Goal: Task Accomplishment & Management: Complete application form

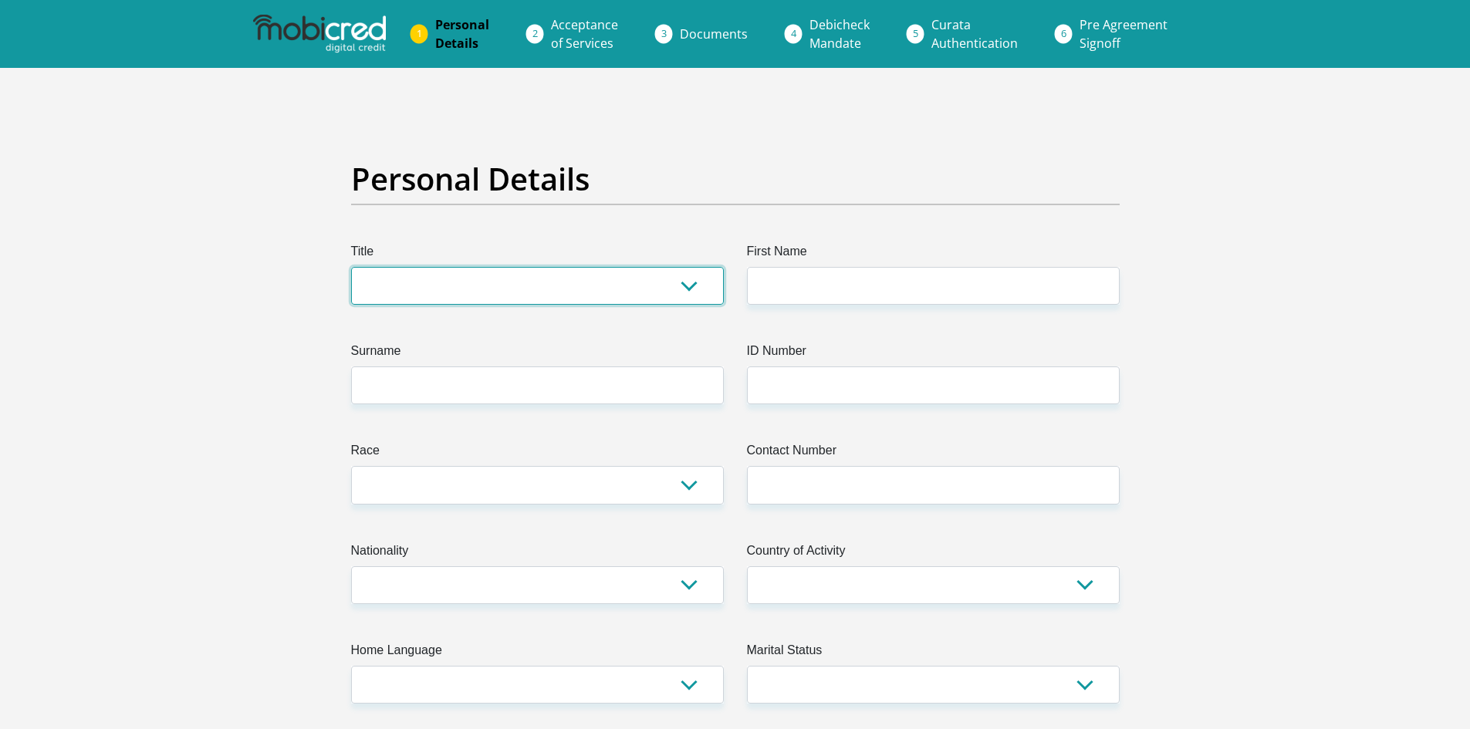
click at [692, 291] on select "Mr Ms Mrs Dr [PERSON_NAME]" at bounding box center [537, 286] width 373 height 38
select select "Ms"
click at [351, 267] on select "Mr Ms Mrs Dr [PERSON_NAME]" at bounding box center [537, 286] width 373 height 38
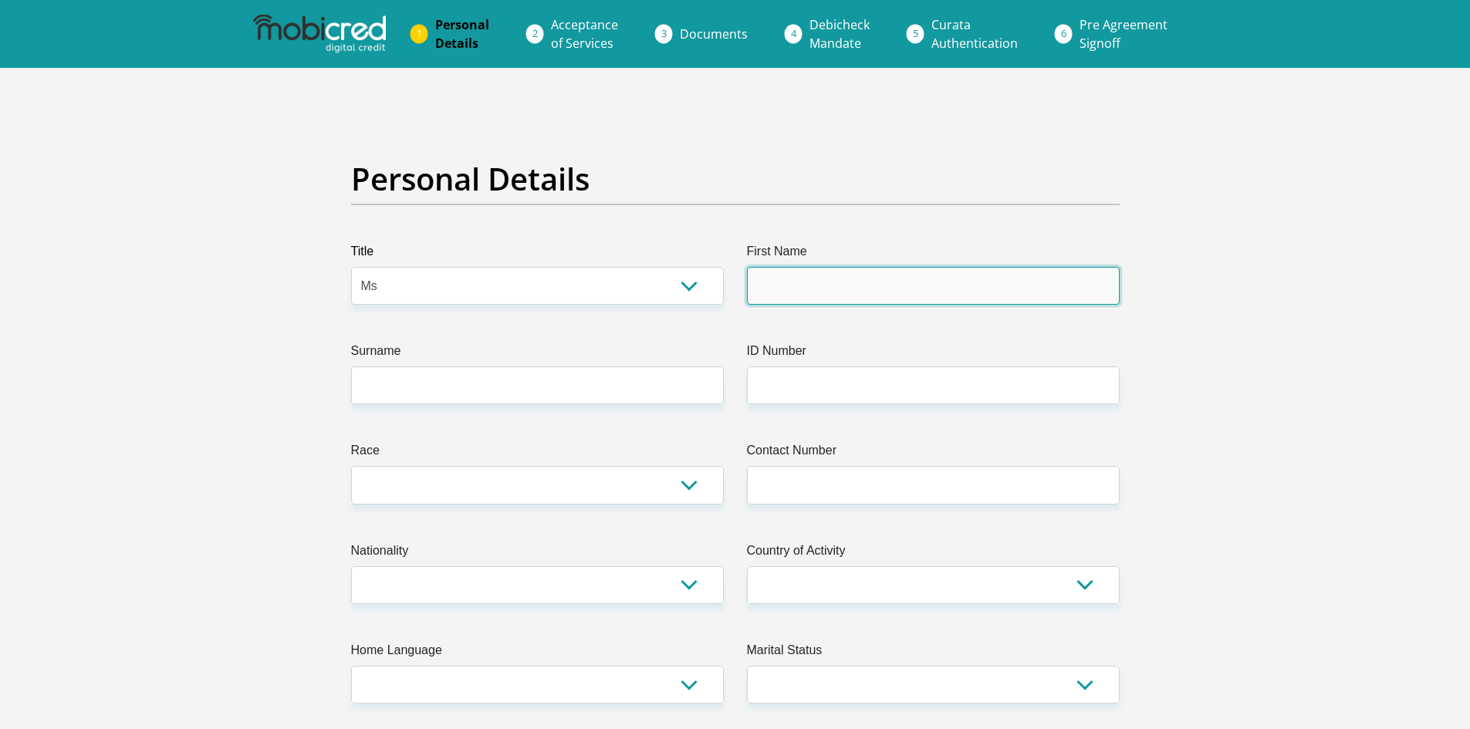
click at [785, 292] on input "First Name" at bounding box center [933, 286] width 373 height 38
type input "[PERSON_NAME]"
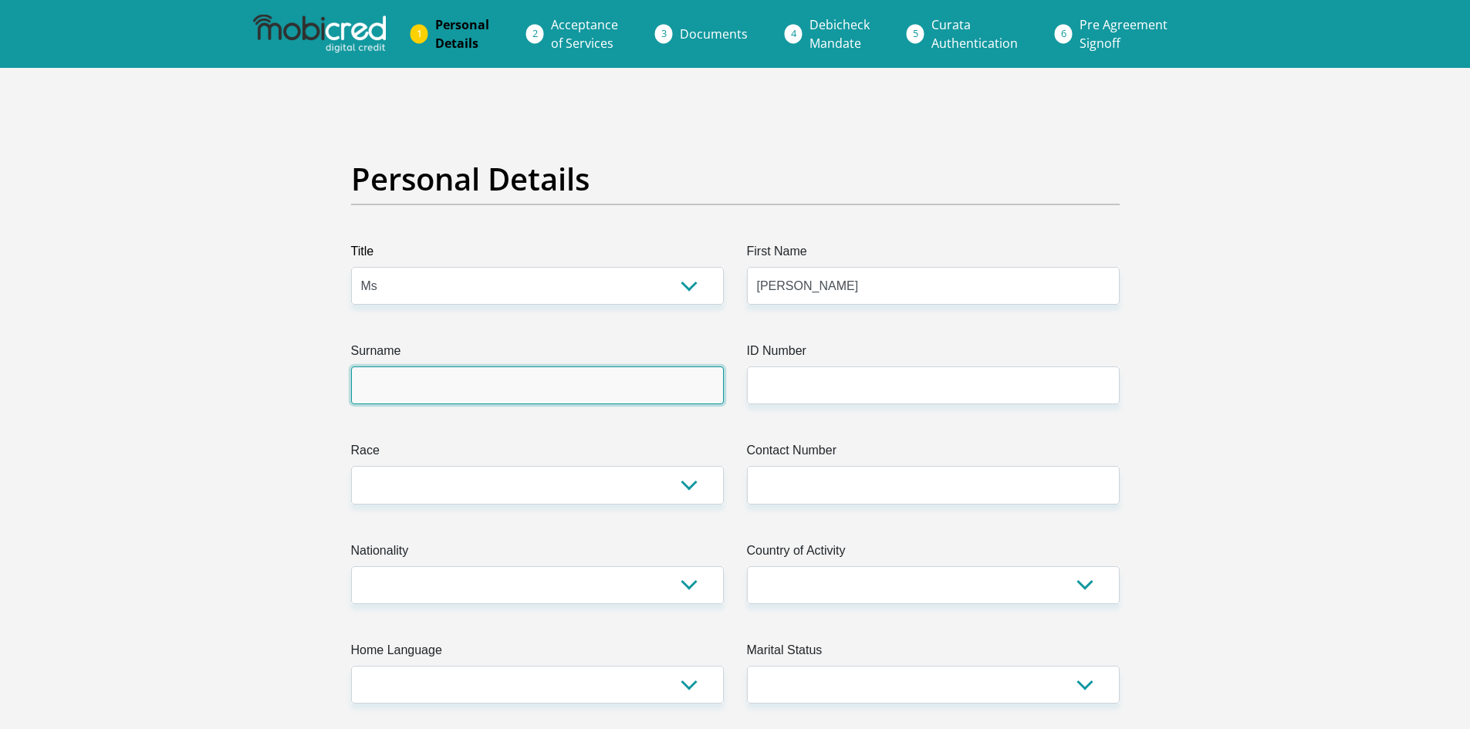
type input "Rautenbach"
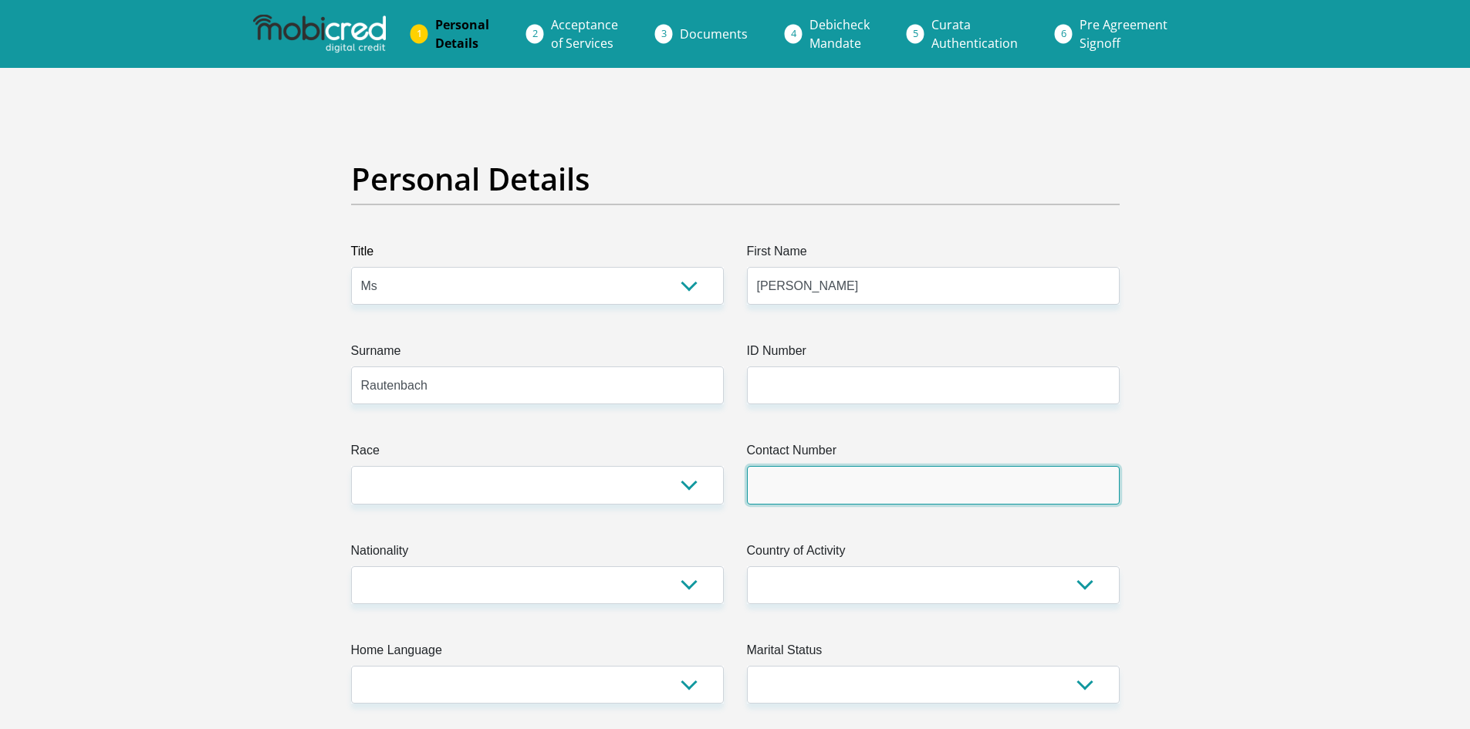
type input "0780769834"
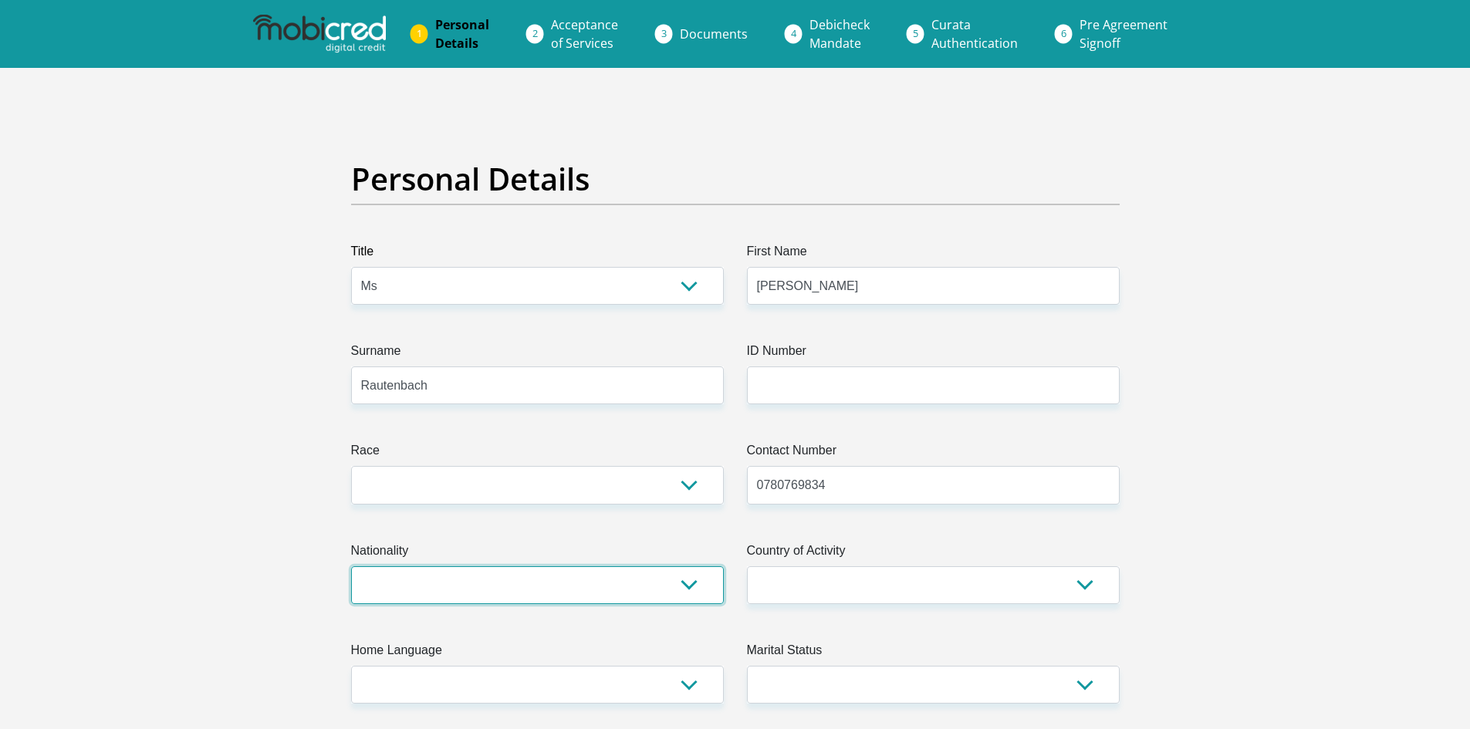
select select "ZAF"
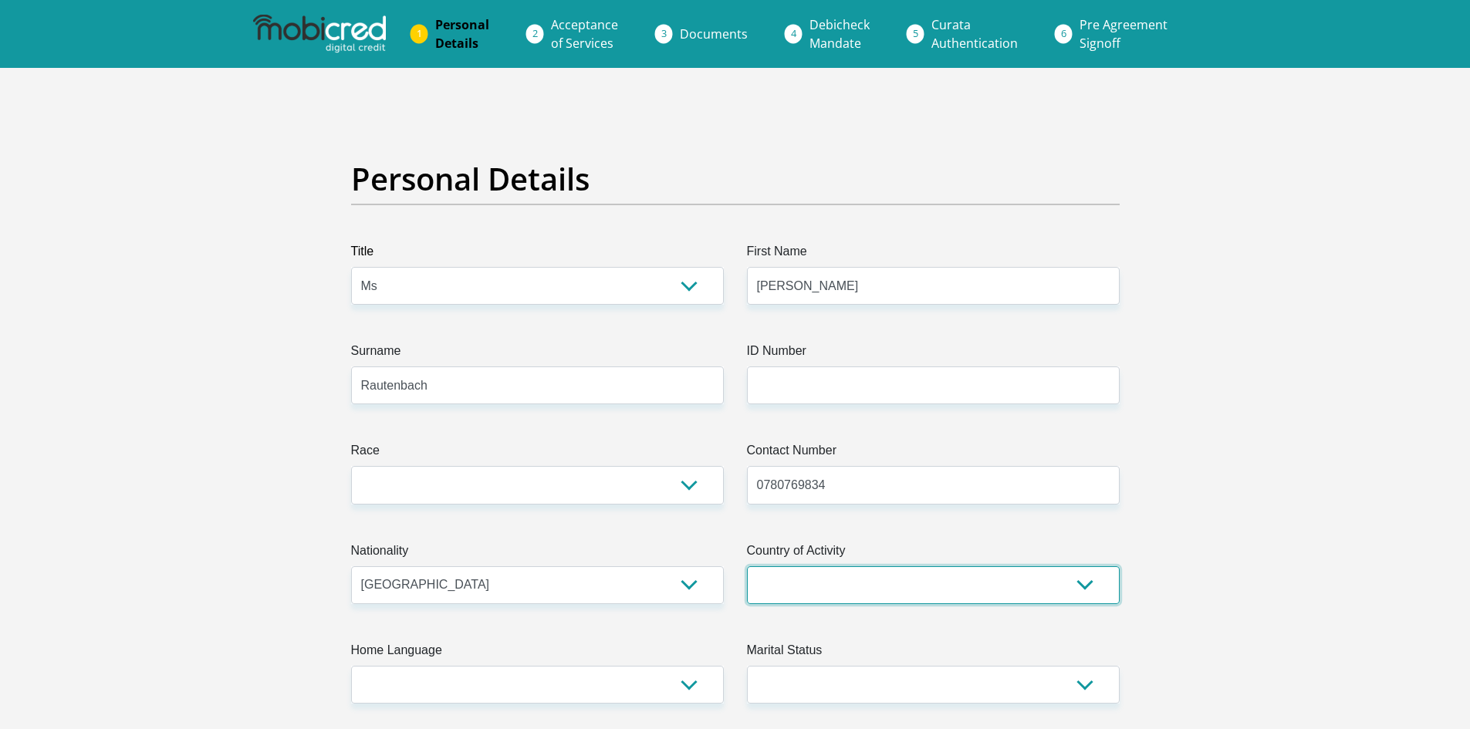
select select "ZAF"
type input "[STREET_ADDRESS]"
type input "[PERSON_NAME]"
type input "[GEOGRAPHIC_DATA]"
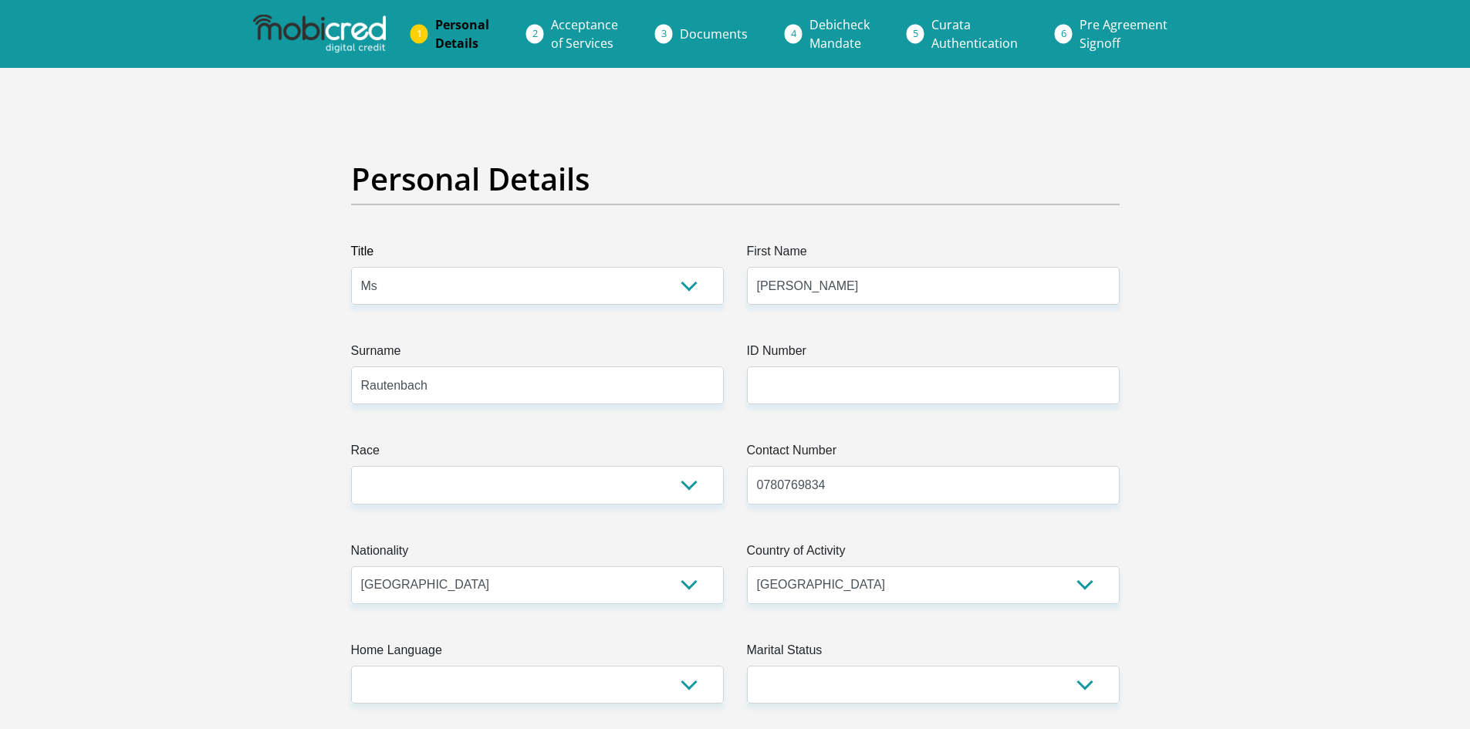
type input "1619"
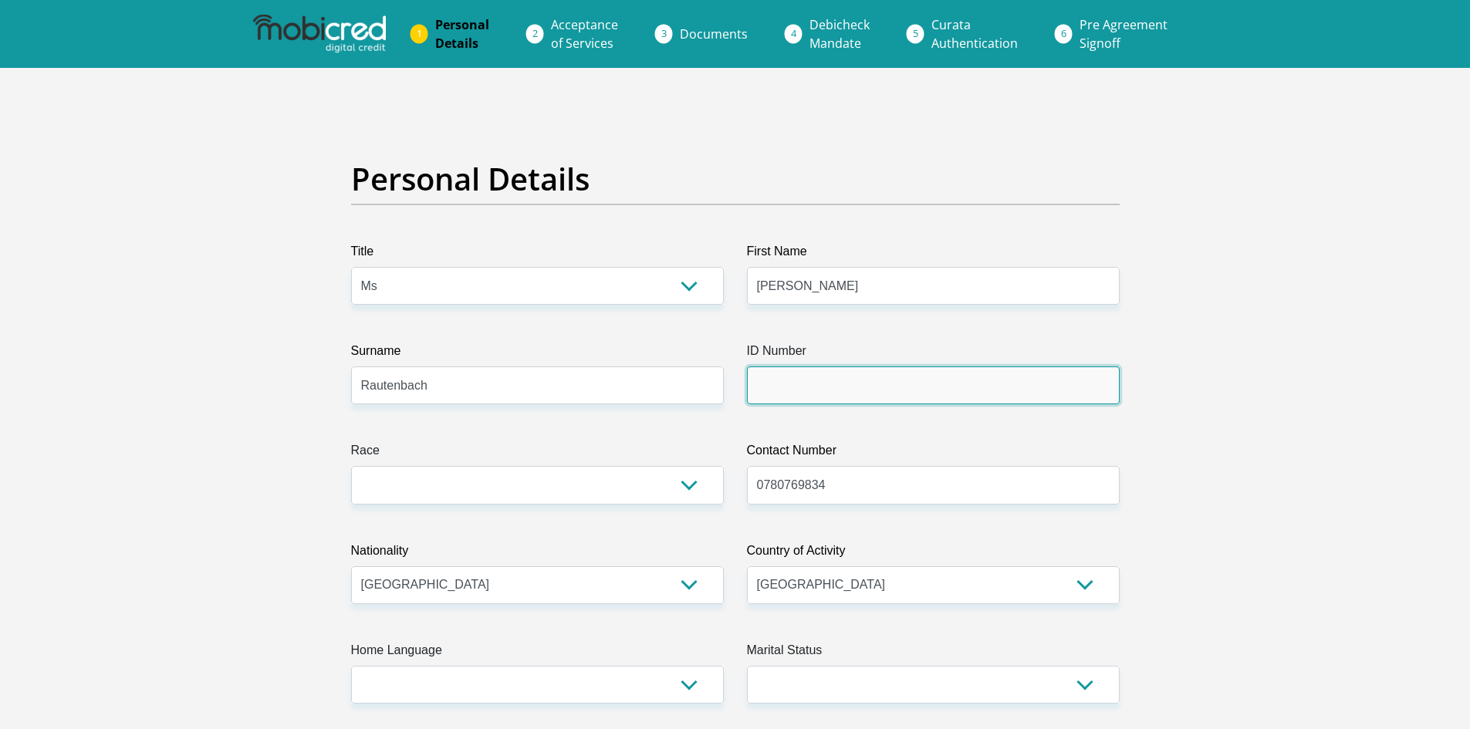
click at [801, 393] on input "ID Number" at bounding box center [933, 386] width 373 height 38
type input "[CREDIT_CARD_NUMBER]"
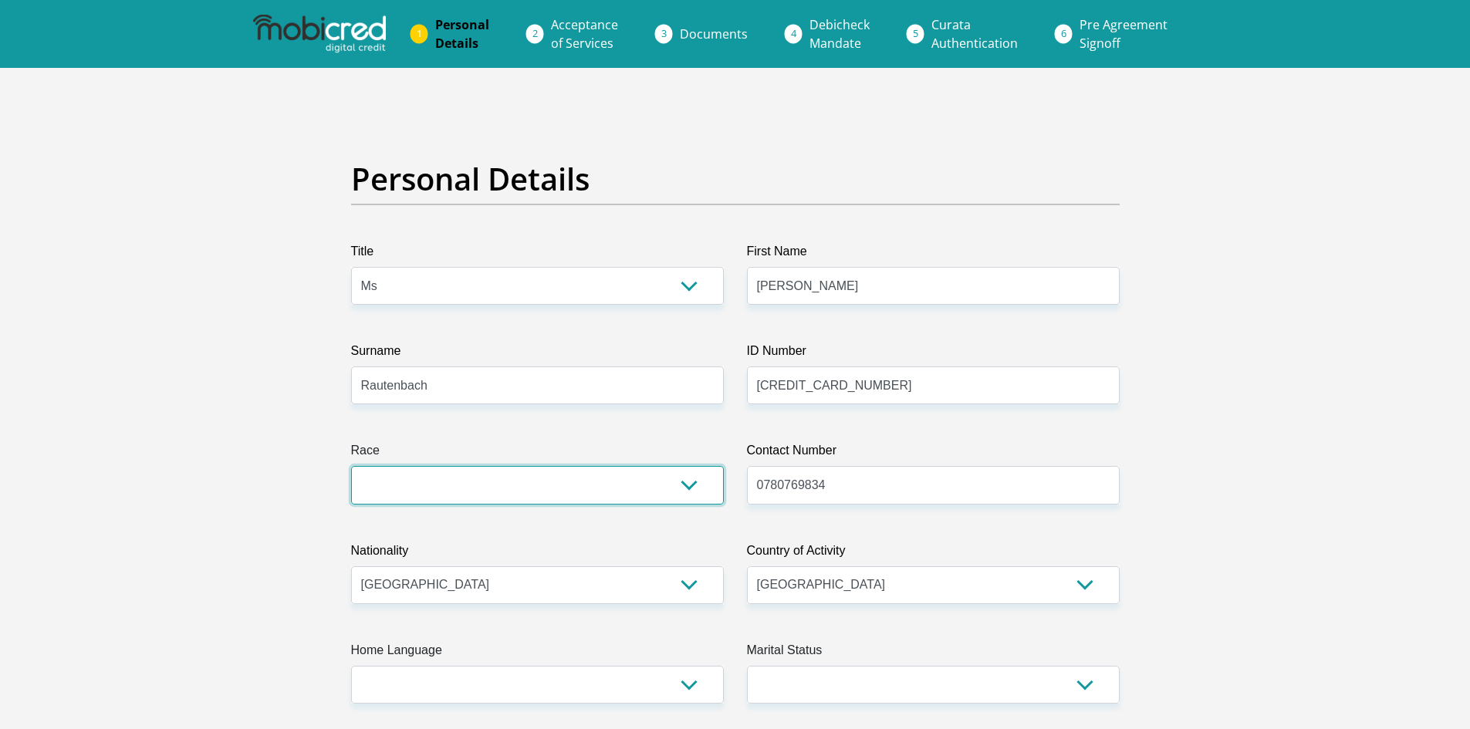
click at [692, 486] on select "Black Coloured Indian White Other" at bounding box center [537, 485] width 373 height 38
select select "4"
click at [351, 466] on select "Black Coloured Indian White Other" at bounding box center [537, 485] width 373 height 38
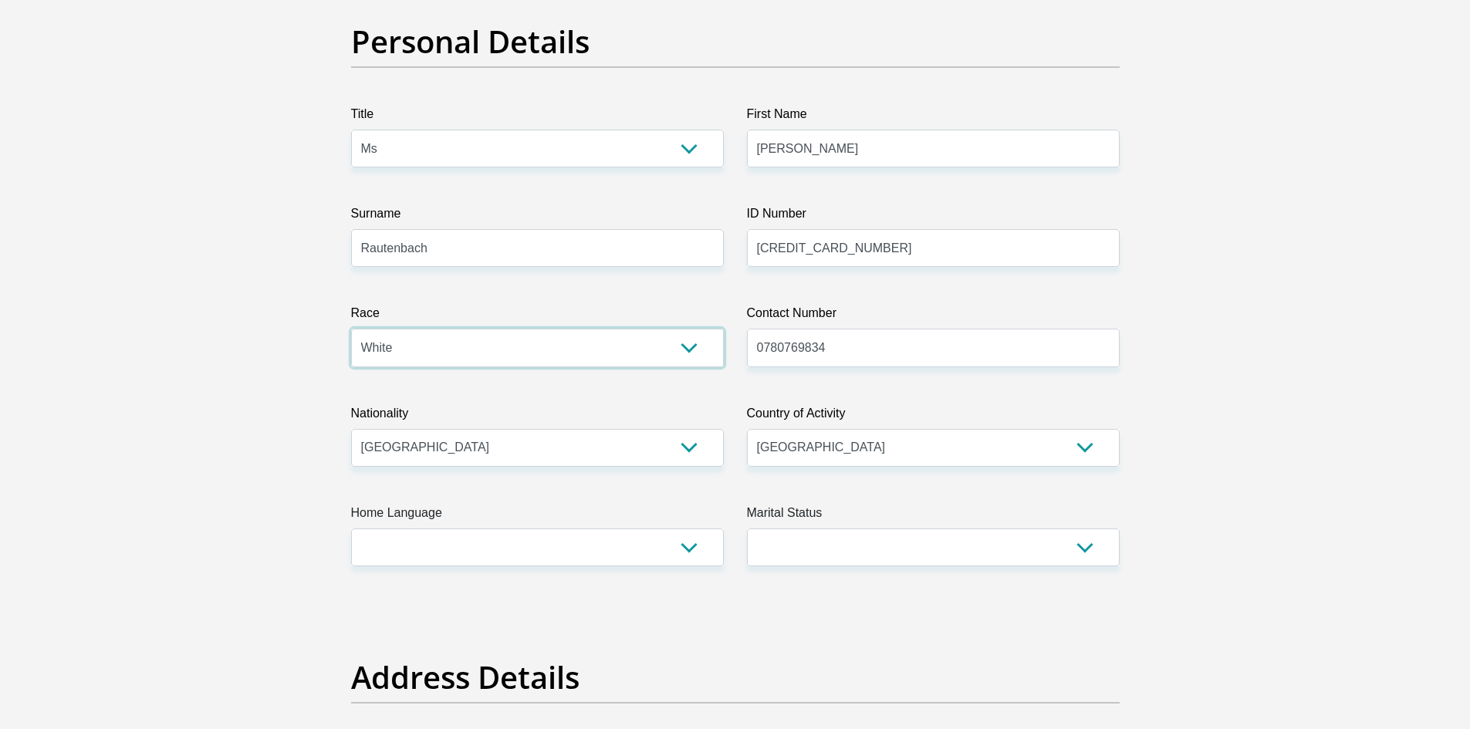
scroll to position [154, 0]
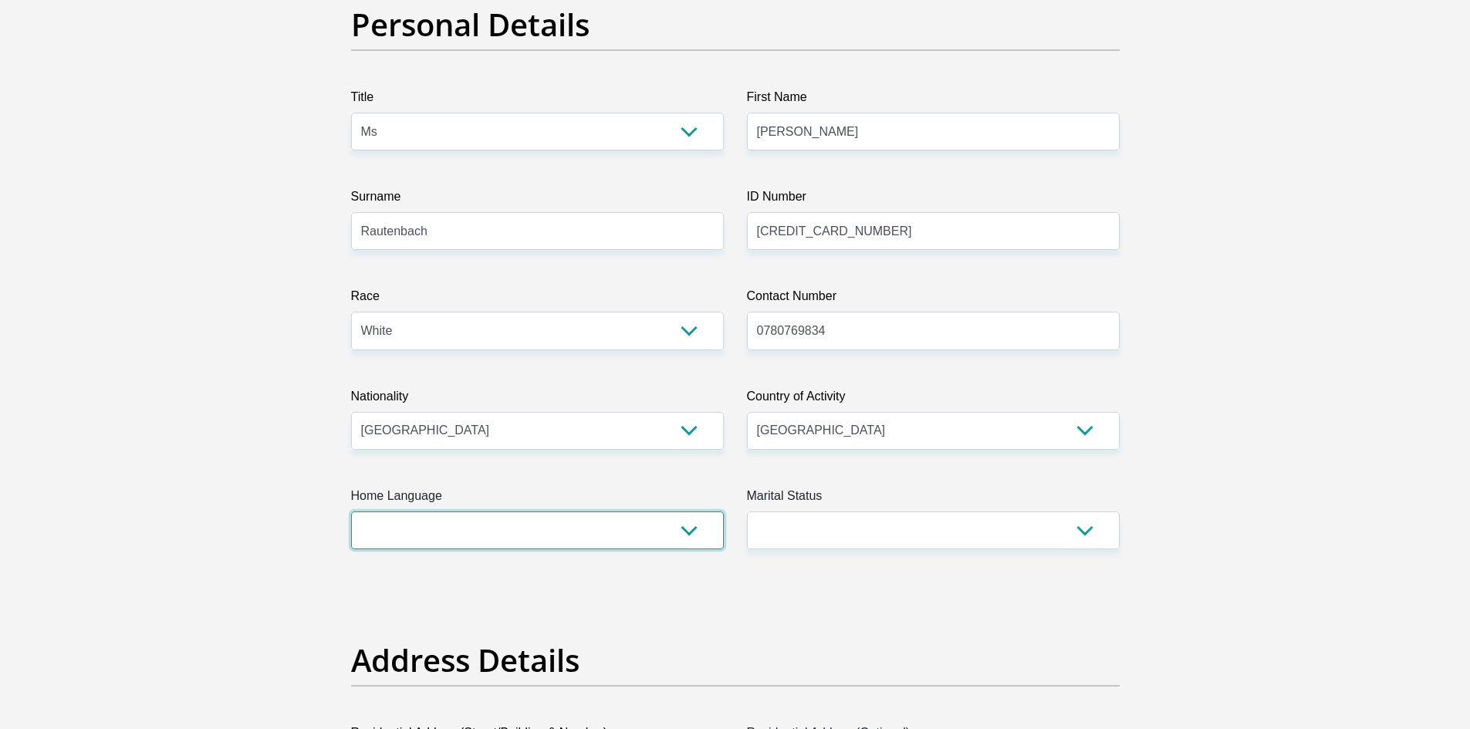
click at [691, 534] on select "Afrikaans English Sepedi South Ndebele Southern Sotho Swati Tsonga Tswana Venda…" at bounding box center [537, 531] width 373 height 38
select select "afr"
click at [351, 512] on select "Afrikaans English Sepedi South Ndebele Southern Sotho Swati Tsonga Tswana Venda…" at bounding box center [537, 531] width 373 height 38
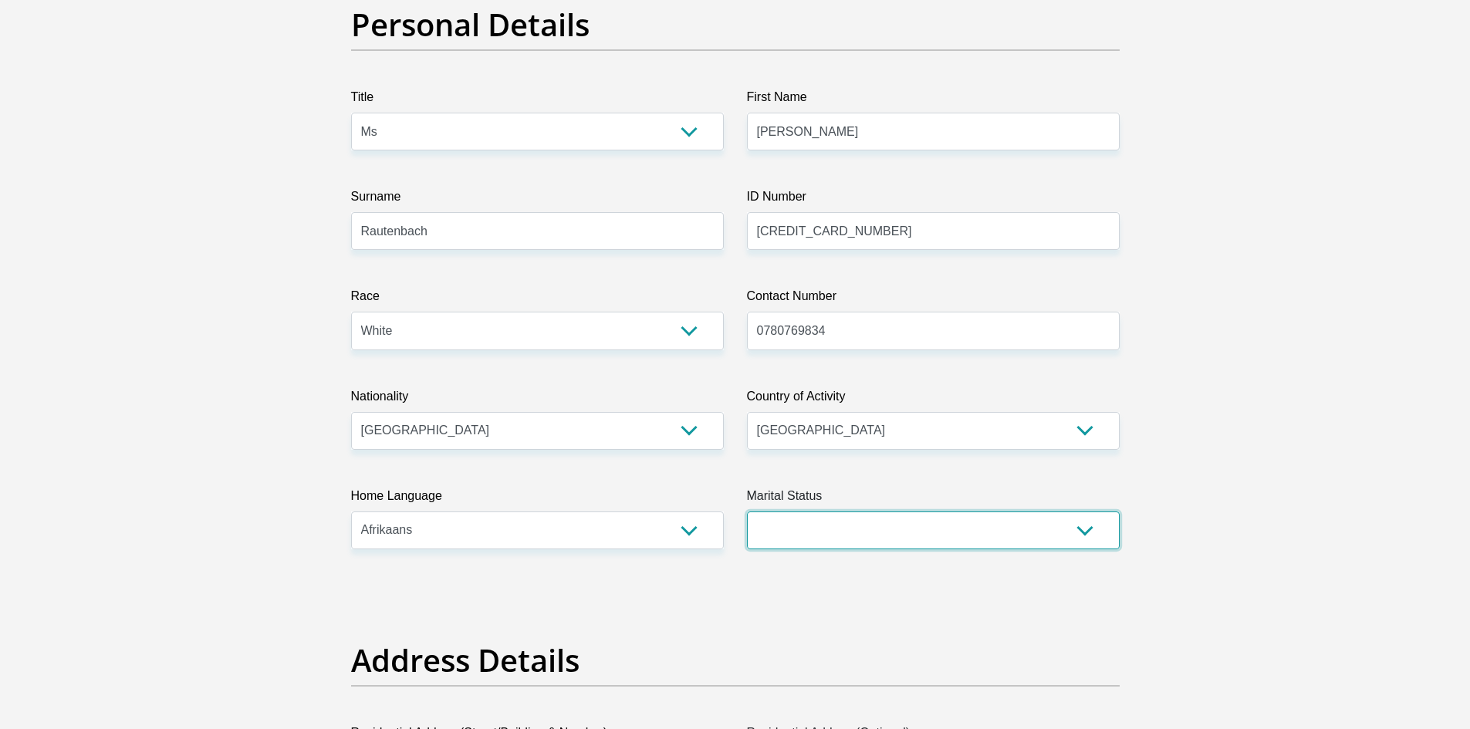
click at [1085, 531] on select "Married ANC Single Divorced Widowed Married COP or Customary Law" at bounding box center [933, 531] width 373 height 38
select select "3"
click at [747, 512] on select "Married ANC Single Divorced Widowed Married COP or Customary Law" at bounding box center [933, 531] width 373 height 38
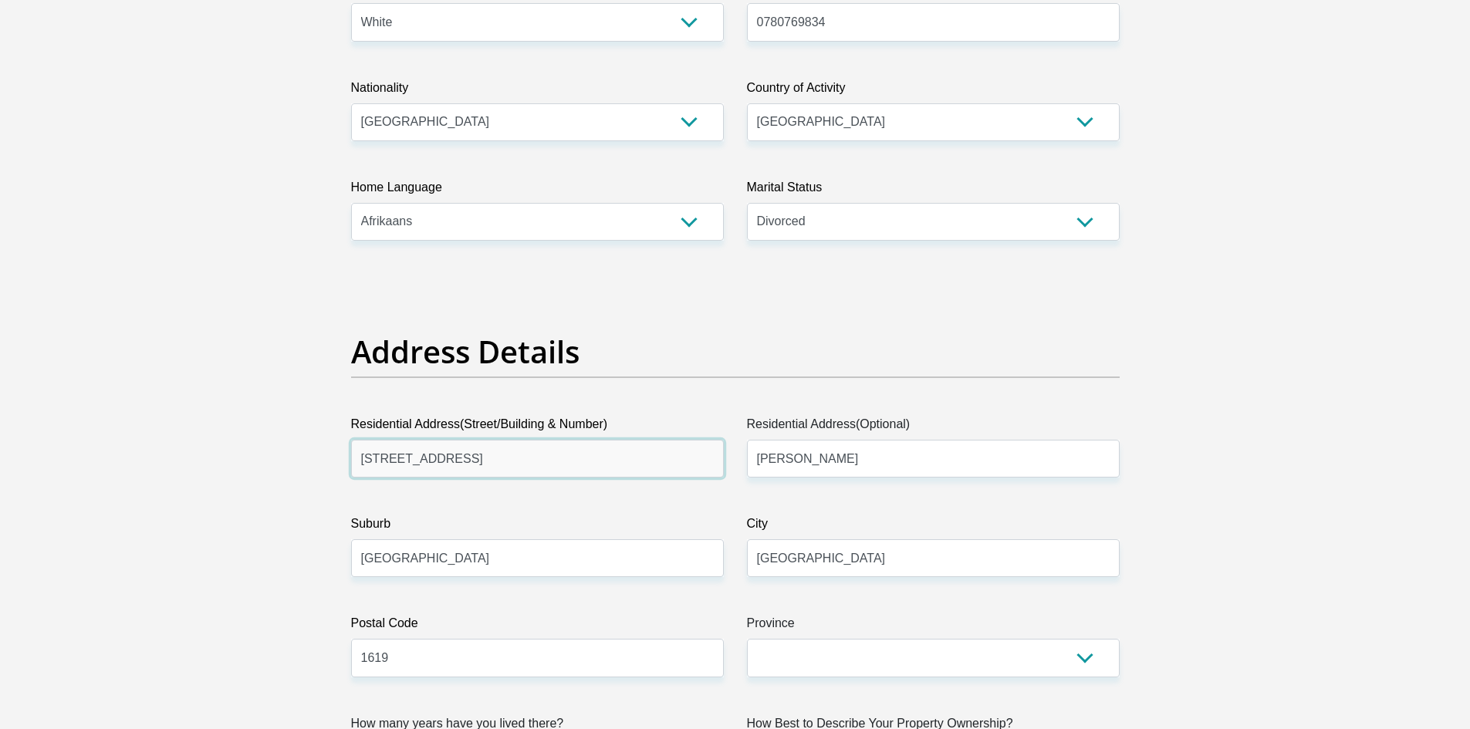
click at [532, 458] on input "[STREET_ADDRESS]" at bounding box center [537, 459] width 373 height 38
type input "3"
type input "[STREET_ADDRESS][PERSON_NAME][PERSON_NAME]"
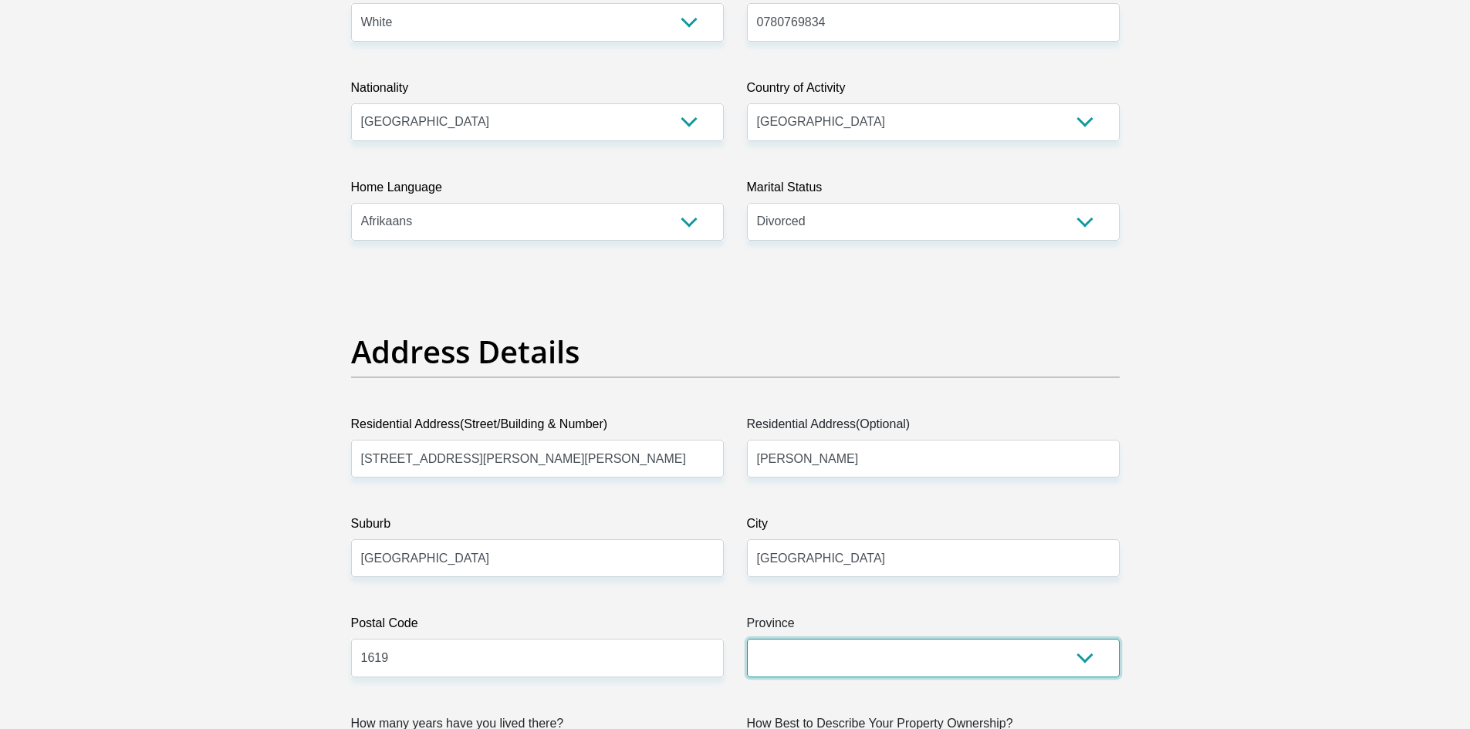
click at [1079, 661] on select "Eastern Cape Free State [GEOGRAPHIC_DATA] [GEOGRAPHIC_DATA][DATE] [GEOGRAPHIC_D…" at bounding box center [933, 658] width 373 height 38
select select "Gauteng"
click at [747, 639] on select "Eastern Cape Free State [GEOGRAPHIC_DATA] [GEOGRAPHIC_DATA][DATE] [GEOGRAPHIC_D…" at bounding box center [933, 658] width 373 height 38
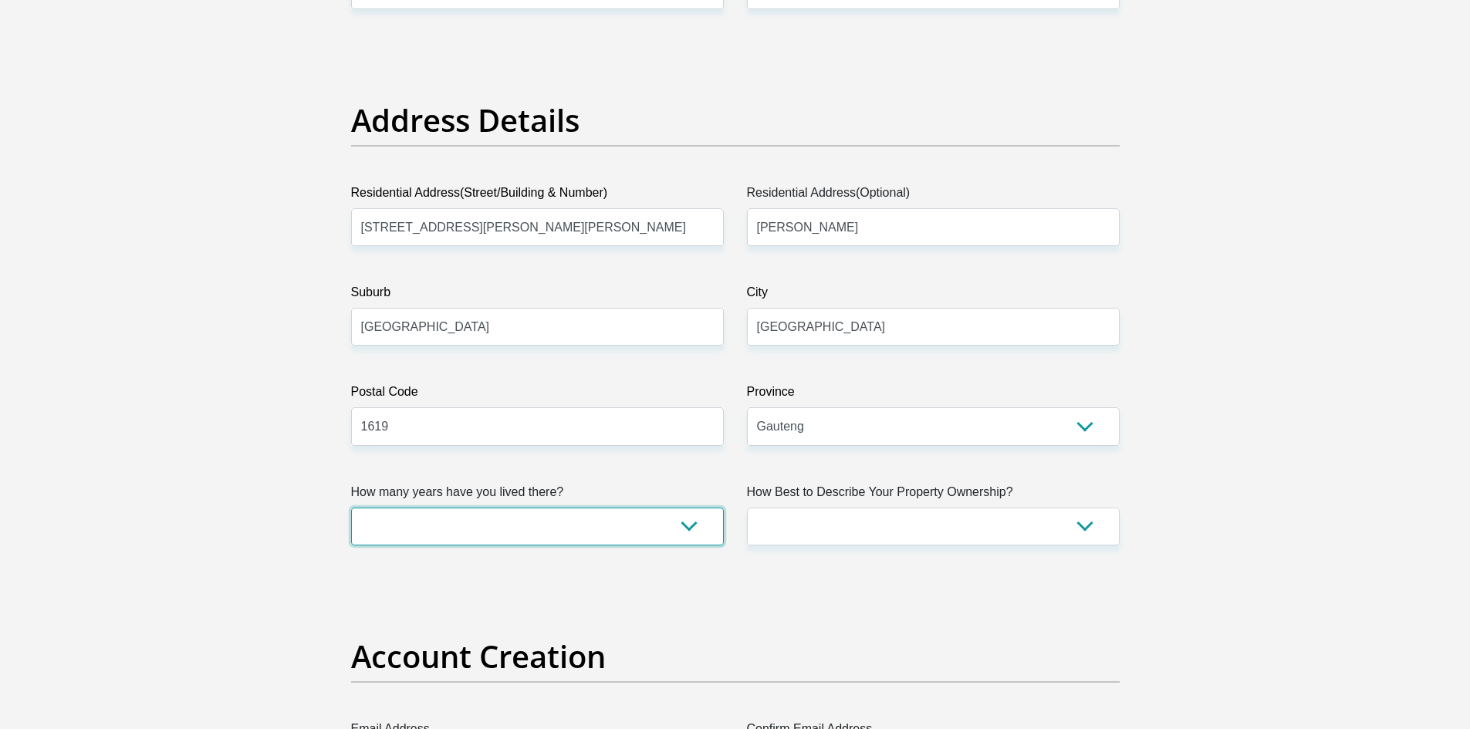
click at [687, 528] on select "less than 1 year 1-3 years 3-5 years 5+ years" at bounding box center [537, 527] width 373 height 38
select select "0"
click at [351, 508] on select "less than 1 year 1-3 years 3-5 years 5+ years" at bounding box center [537, 527] width 373 height 38
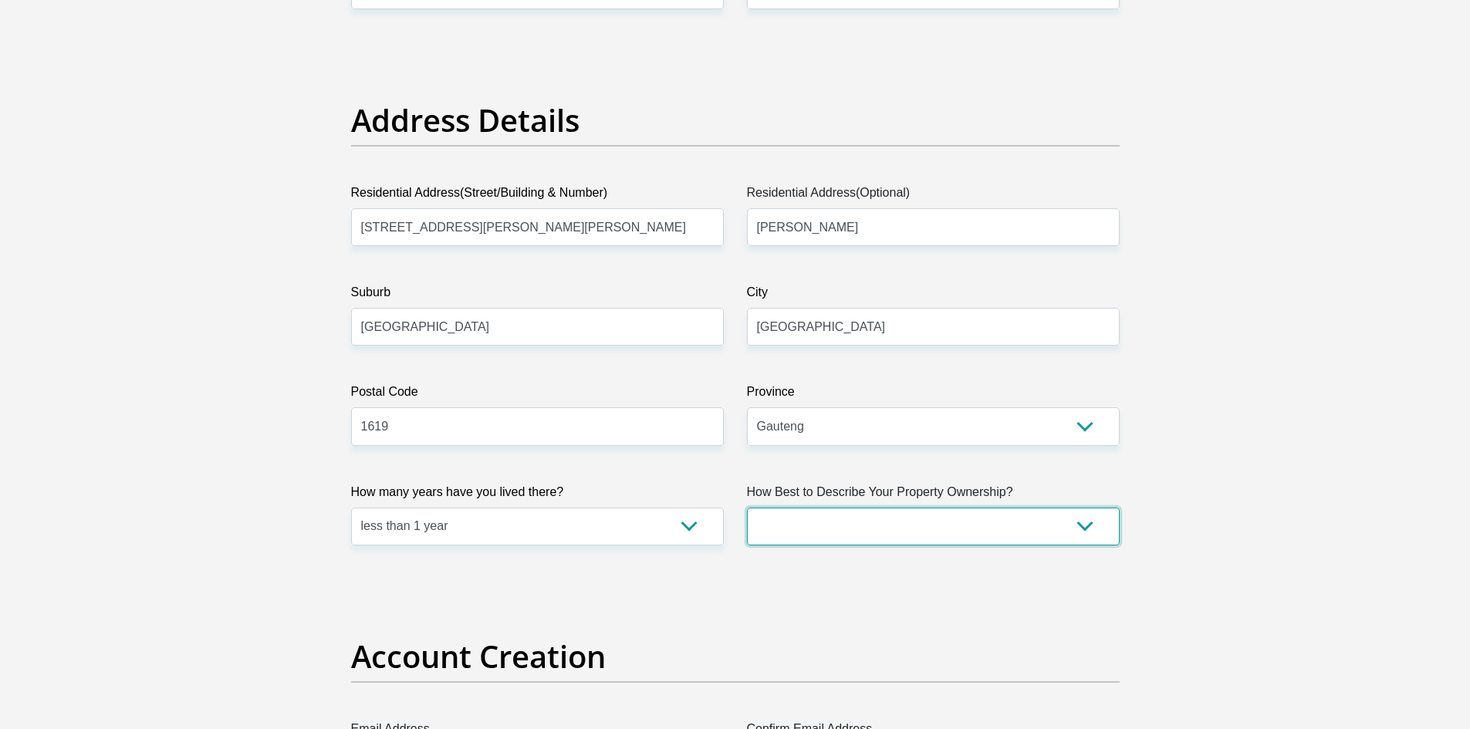
click at [1087, 530] on select "Owned Rented Family Owned Company Dwelling" at bounding box center [933, 527] width 373 height 38
select select "Rented"
click at [747, 508] on select "Owned Rented Family Owned Company Dwelling" at bounding box center [933, 527] width 373 height 38
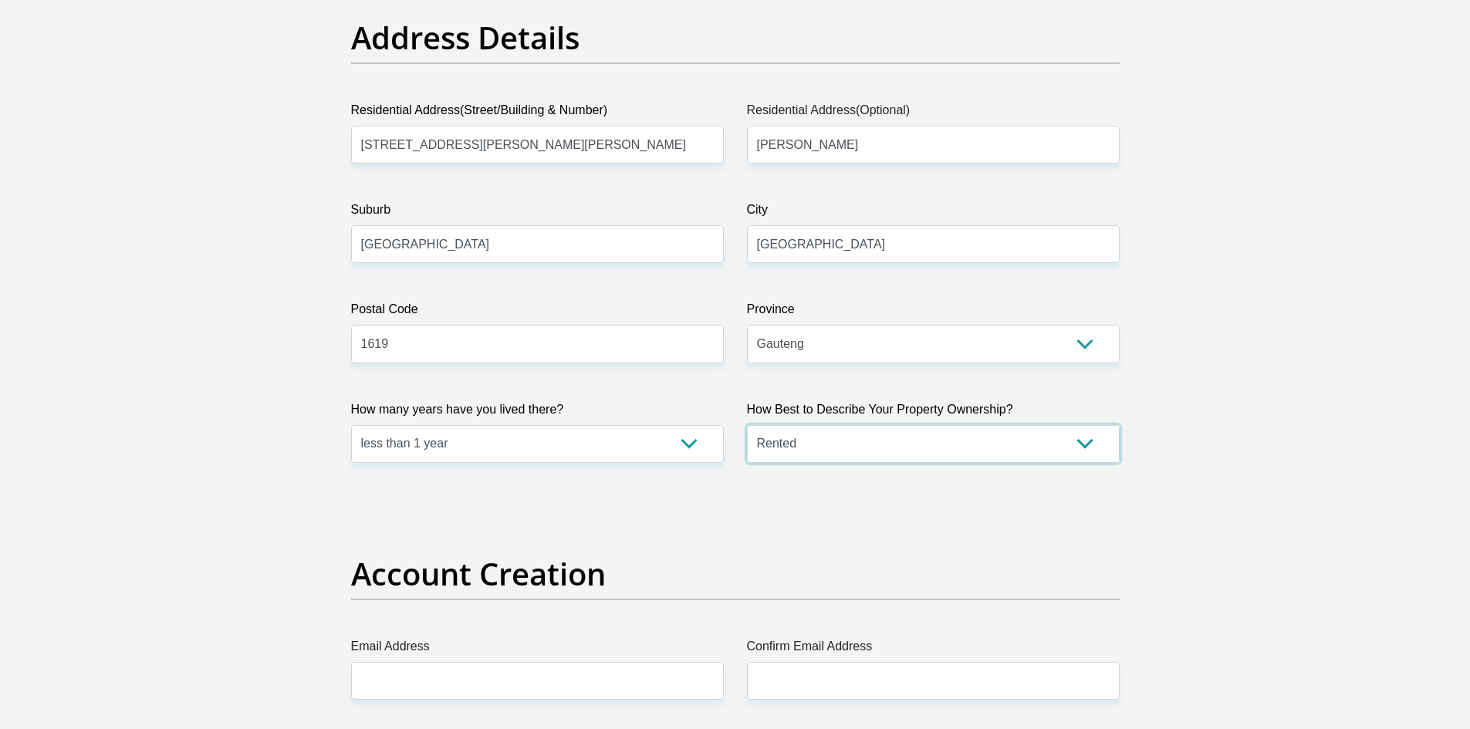
scroll to position [1003, 0]
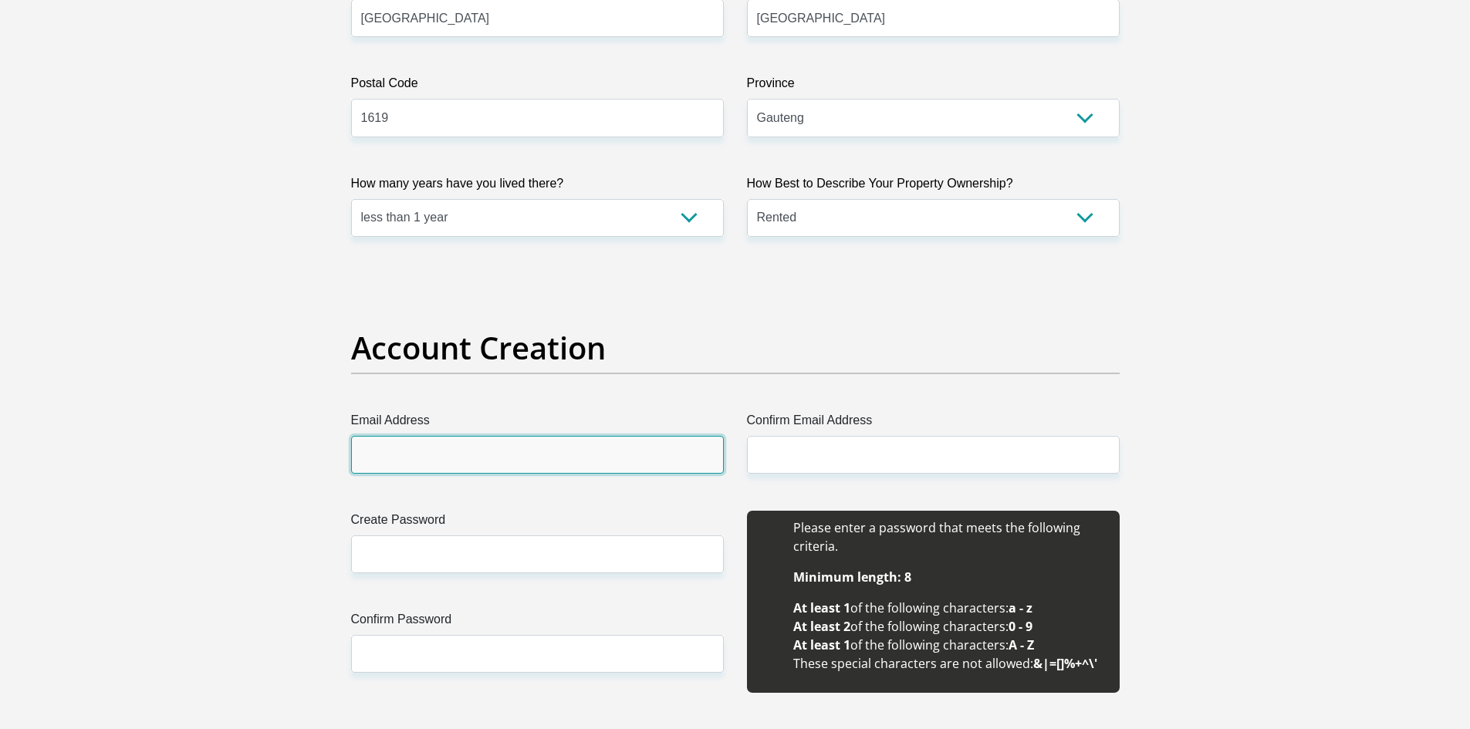
click at [400, 451] on input "Email Address" at bounding box center [537, 455] width 373 height 38
type input "[EMAIL_ADDRESS][DOMAIN_NAME]"
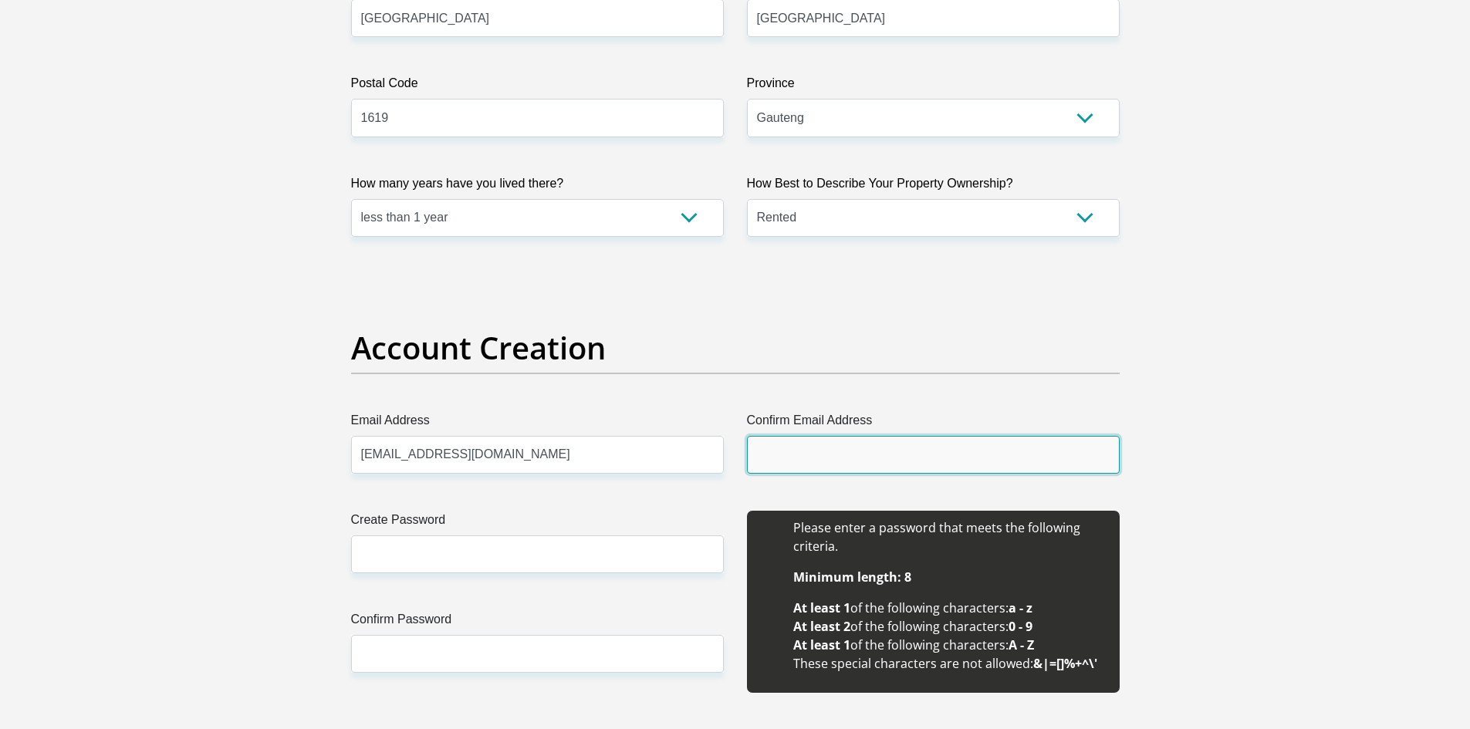
type input "[EMAIL_ADDRESS][DOMAIN_NAME]"
type input "[PERSON_NAME]"
type input "Rautenbach"
type input "0780769834"
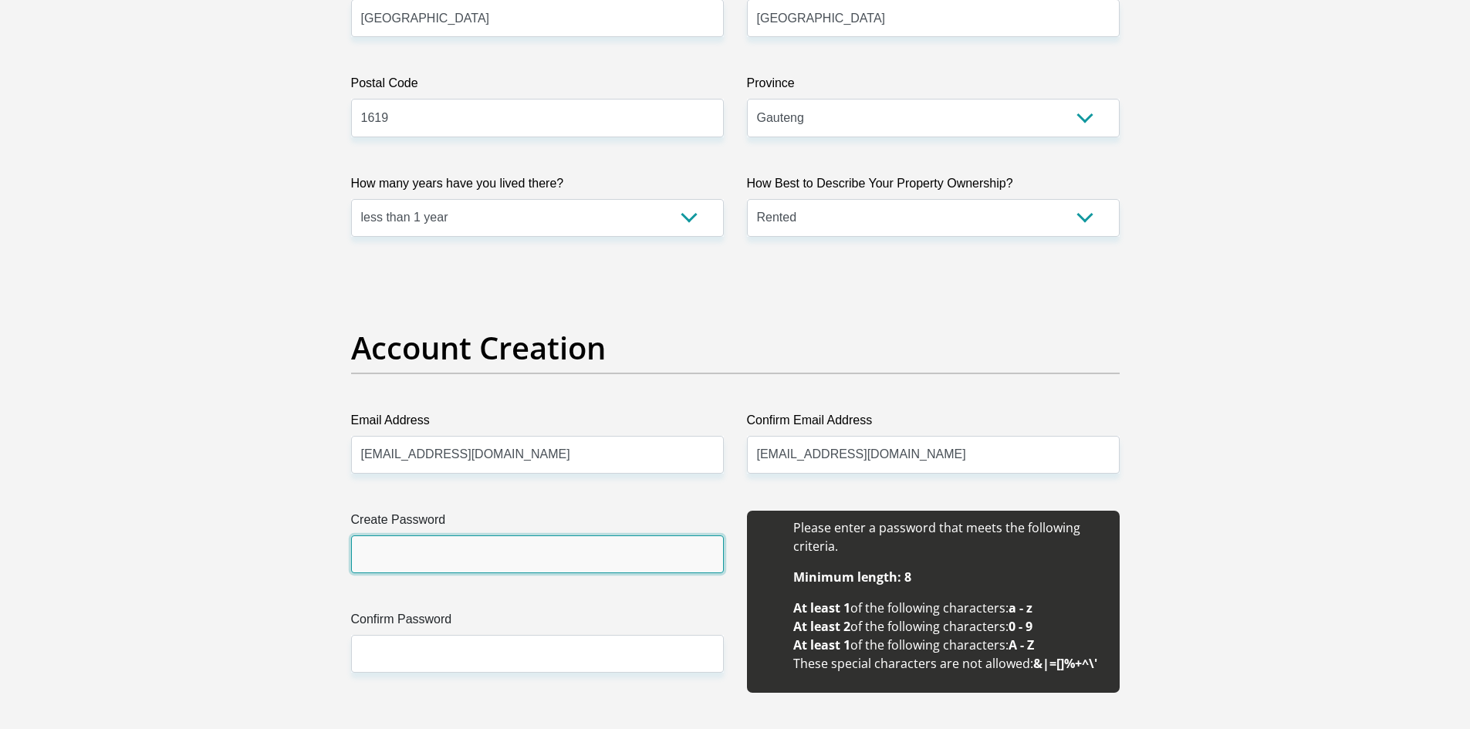
click at [452, 547] on input "Create Password" at bounding box center [537, 555] width 373 height 38
type input "LizetteR109"
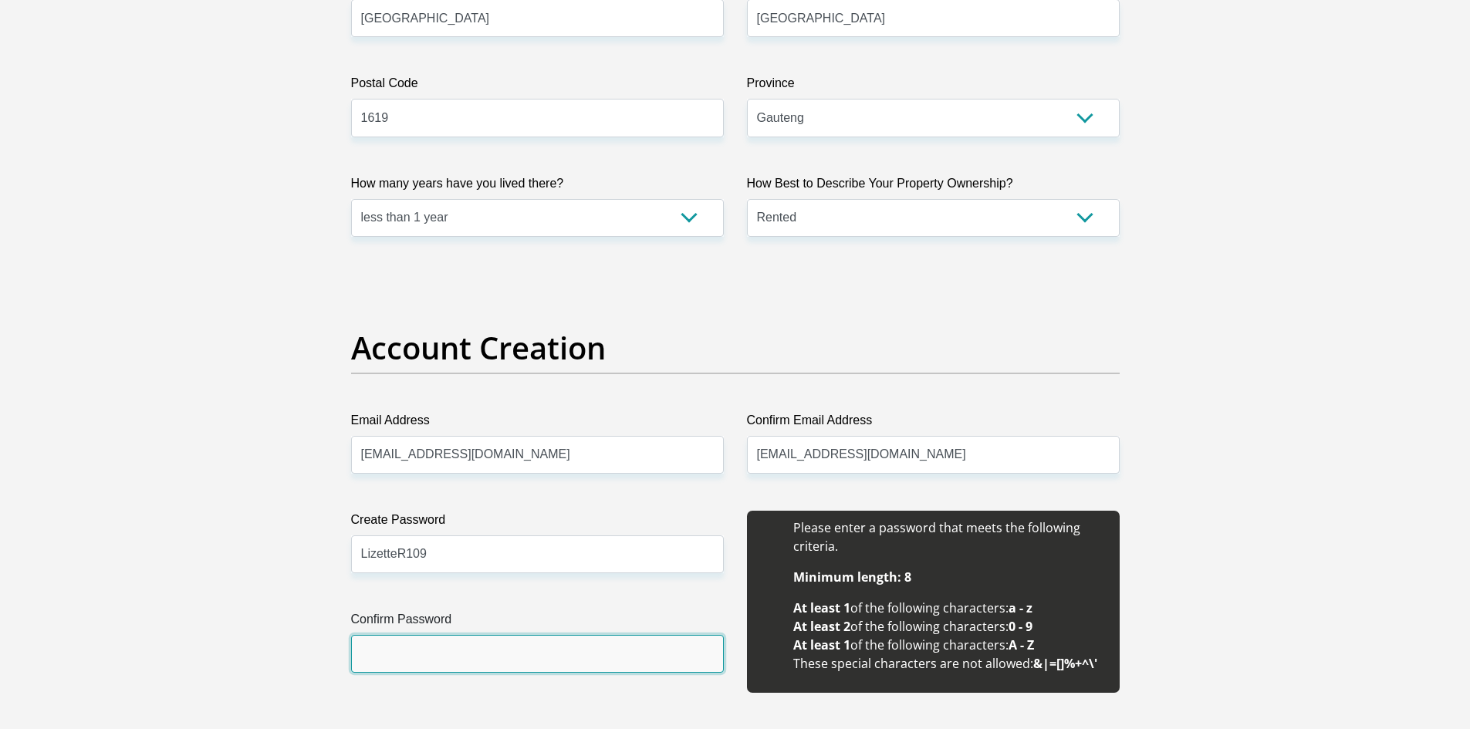
click at [419, 655] on input "Confirm Password" at bounding box center [537, 654] width 373 height 38
type input "LizetteR109"
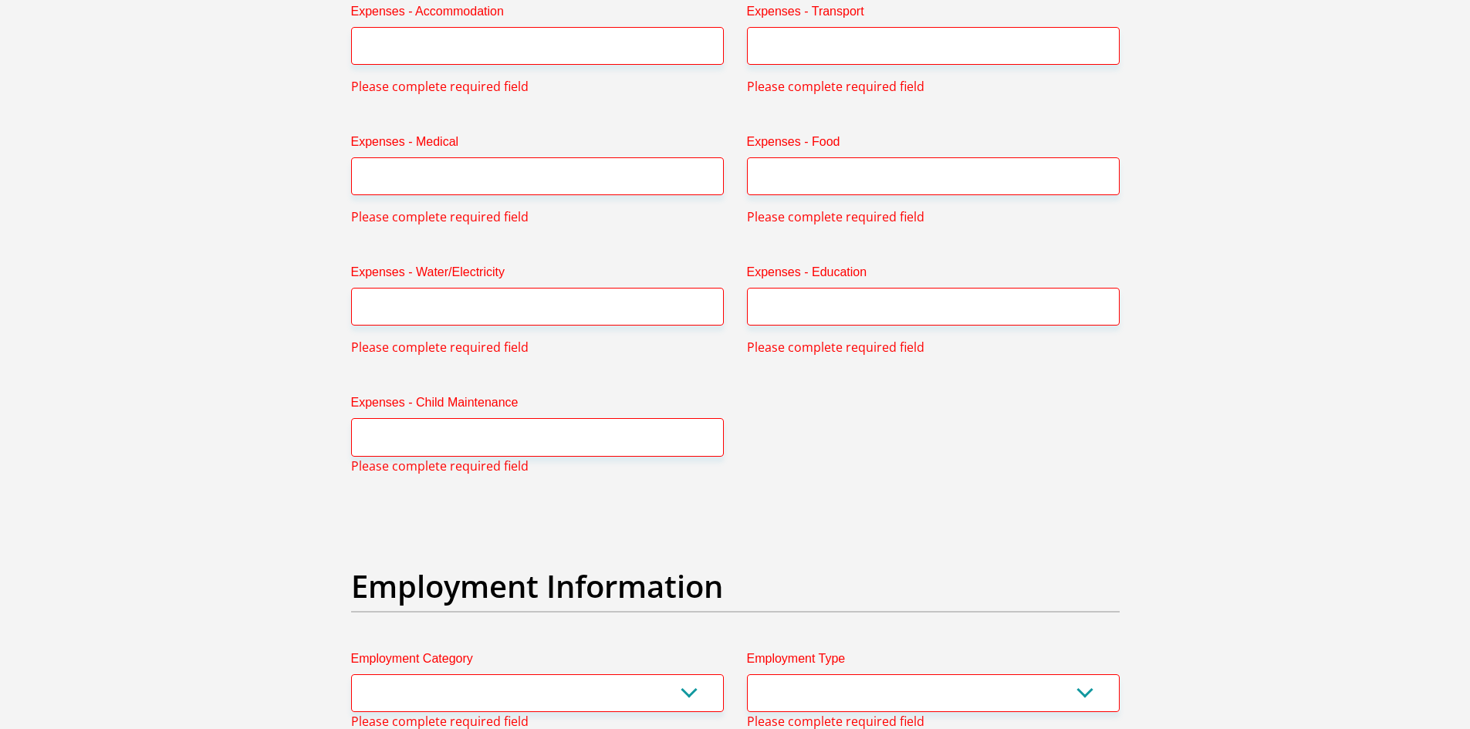
scroll to position [2426, 0]
